Goal: Navigation & Orientation: Find specific page/section

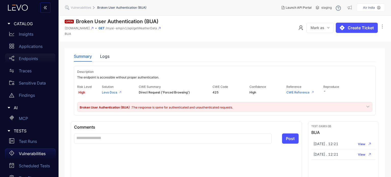
click at [39, 59] on div "Endpoints" at bounding box center [30, 58] width 50 height 10
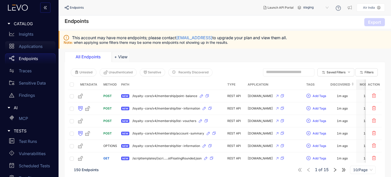
click at [34, 47] on p "Applications" at bounding box center [31, 46] width 24 height 5
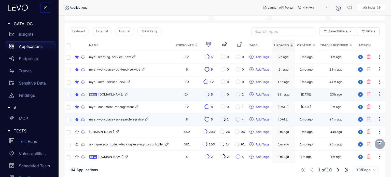
scroll to position [69, 0]
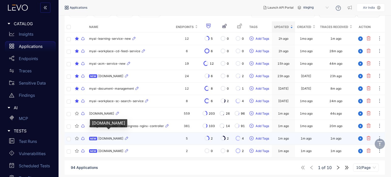
click at [113, 138] on span "[DOMAIN_NAME]" at bounding box center [110, 139] width 25 height 4
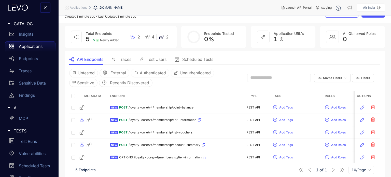
scroll to position [20, 0]
